Goal: Task Accomplishment & Management: Manage account settings

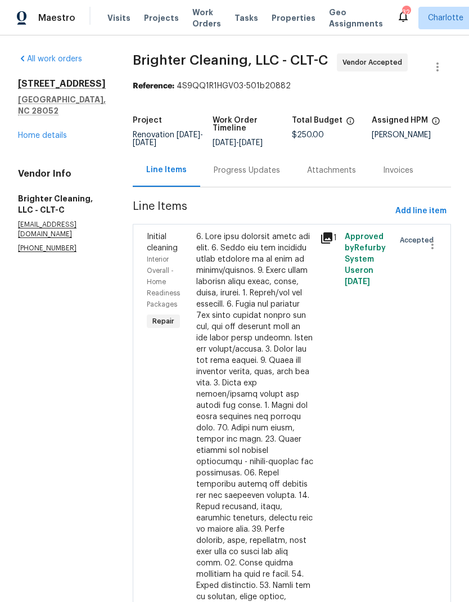
click at [236, 171] on div "Progress Updates" at bounding box center [247, 170] width 66 height 11
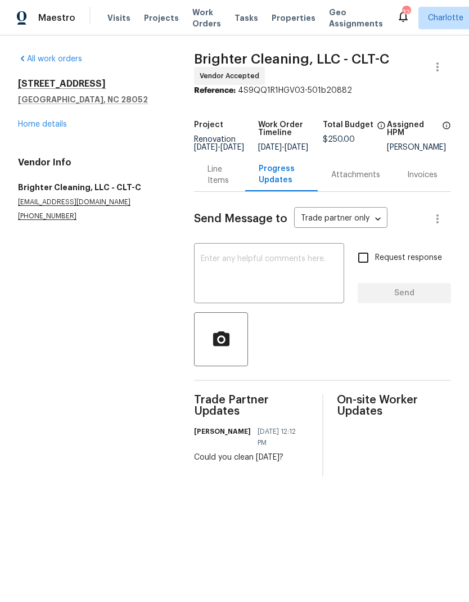
click at [290, 269] on textarea at bounding box center [269, 274] width 137 height 39
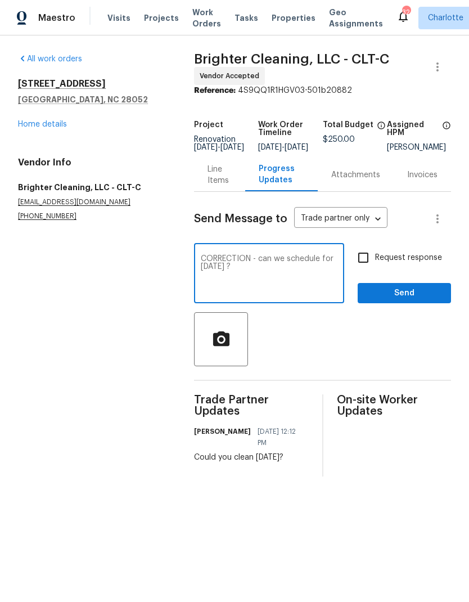
type textarea "CORRECTION - can we schedule for Thursday ?"
click at [365, 263] on input "Request response" at bounding box center [364, 258] width 24 height 24
checkbox input "true"
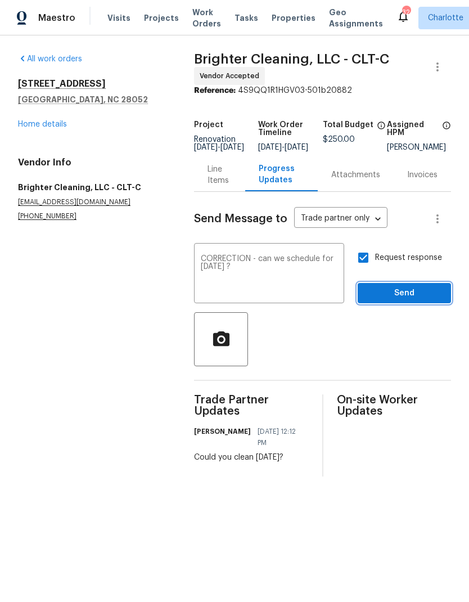
click at [418, 301] on span "Send" at bounding box center [404, 294] width 75 height 14
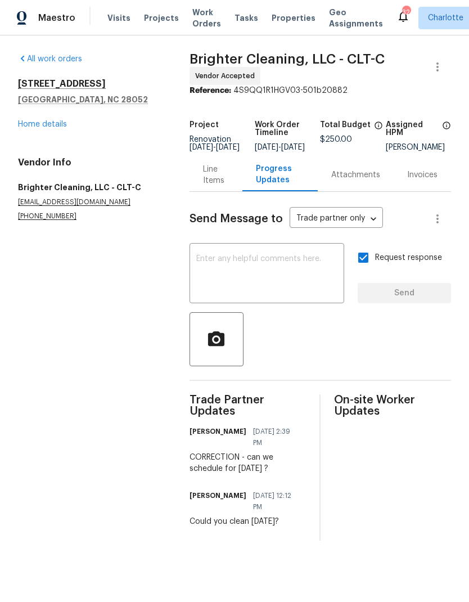
click at [50, 128] on link "Home details" at bounding box center [42, 124] width 49 height 8
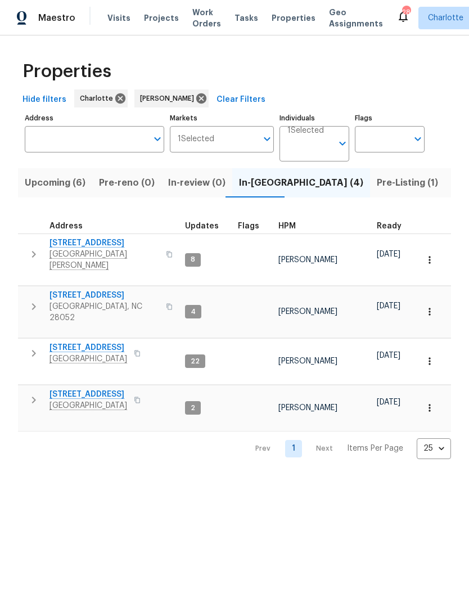
click at [21, 290] on td "[STREET_ADDRESS][PERSON_NAME]" at bounding box center [99, 307] width 163 height 41
click at [30, 300] on icon "button" at bounding box center [34, 307] width 14 height 14
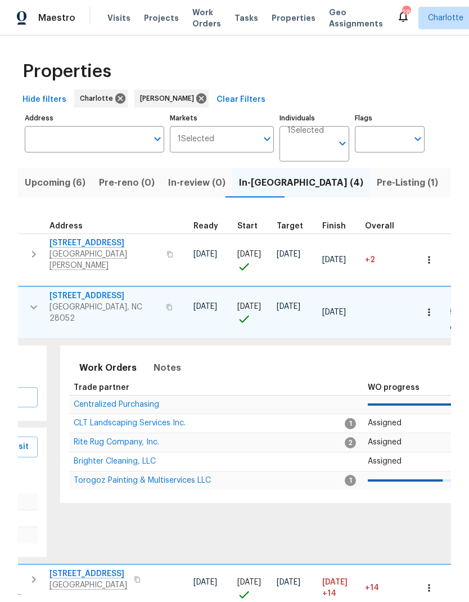
scroll to position [6, 180]
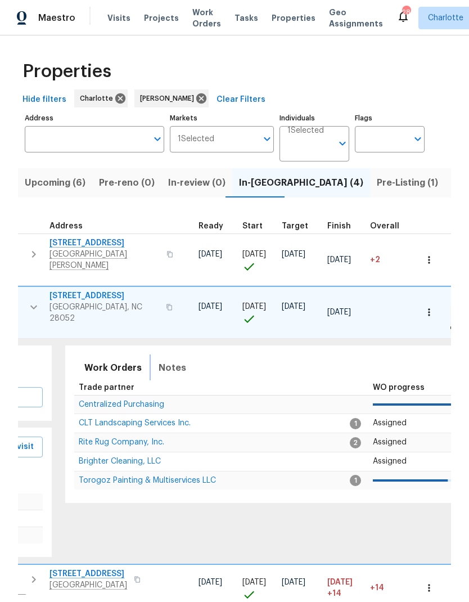
click at [175, 360] on span "Notes" at bounding box center [173, 368] width 28 height 16
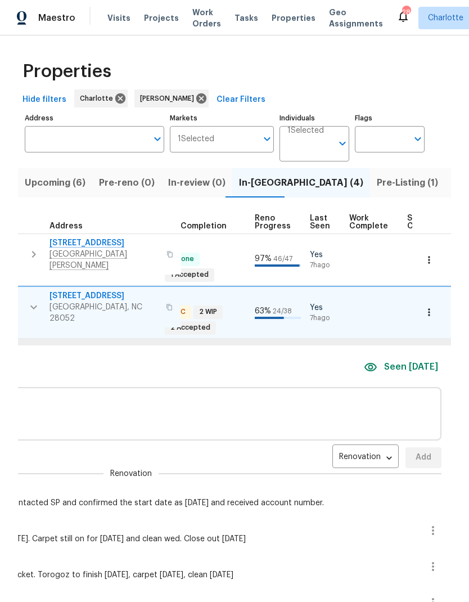
scroll to position [0, 0]
click at [427, 524] on icon "button" at bounding box center [434, 531] width 14 height 14
click at [393, 513] on li "Edit message" at bounding box center [391, 514] width 78 height 19
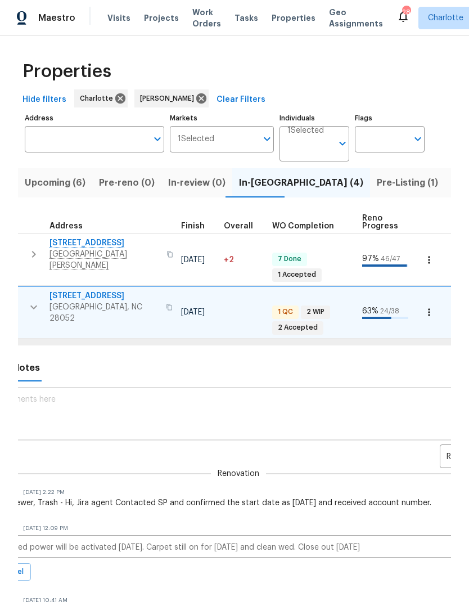
scroll to position [8, 326]
click at [270, 544] on textarea "Utilities confirmed power will be activated today. Carpet still on for Tuesday …" at bounding box center [239, 548] width 560 height 8
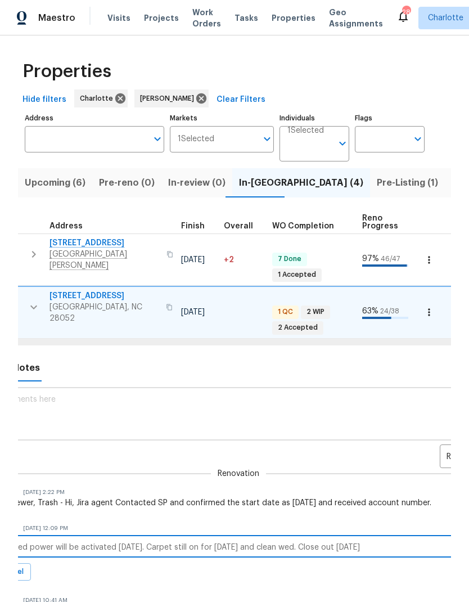
scroll to position [45, 0]
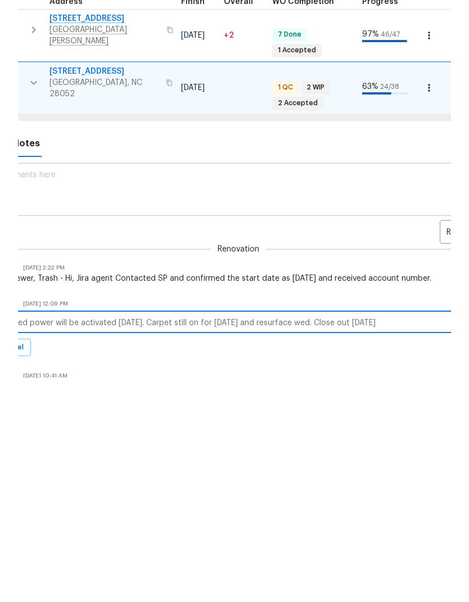
click at [308, 544] on textarea "Utilities confirmed power will be activated today. Carpet still on for Tuesday …" at bounding box center [239, 548] width 560 height 8
click at [426, 538] on div "Utilities confirmed power will be activated today. Carpet still on for Tuesday …" at bounding box center [239, 548] width 573 height 20
click at [421, 544] on textarea "Utilities confirmed power will be activated today. Carpet still on for Tuesday …" at bounding box center [239, 548] width 560 height 8
click at [420, 544] on textarea "Utilities confirmed power will be activated today. Carpet still on for Tuesday …" at bounding box center [239, 548] width 560 height 8
type textarea "Utilities confirmed power will be activated today. Carpet still on for Tuesday …"
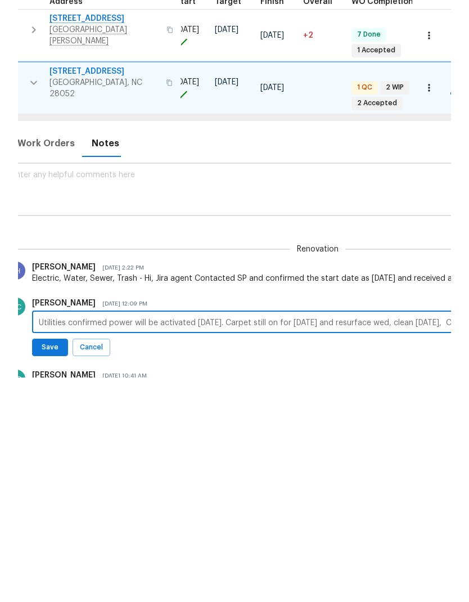
scroll to position [9, 242]
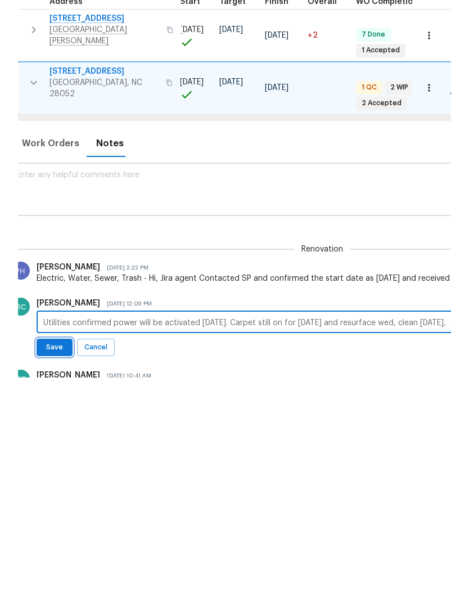
click at [44, 566] on span "Save" at bounding box center [54, 572] width 21 height 12
